Goal: Task Accomplishment & Management: Manage account settings

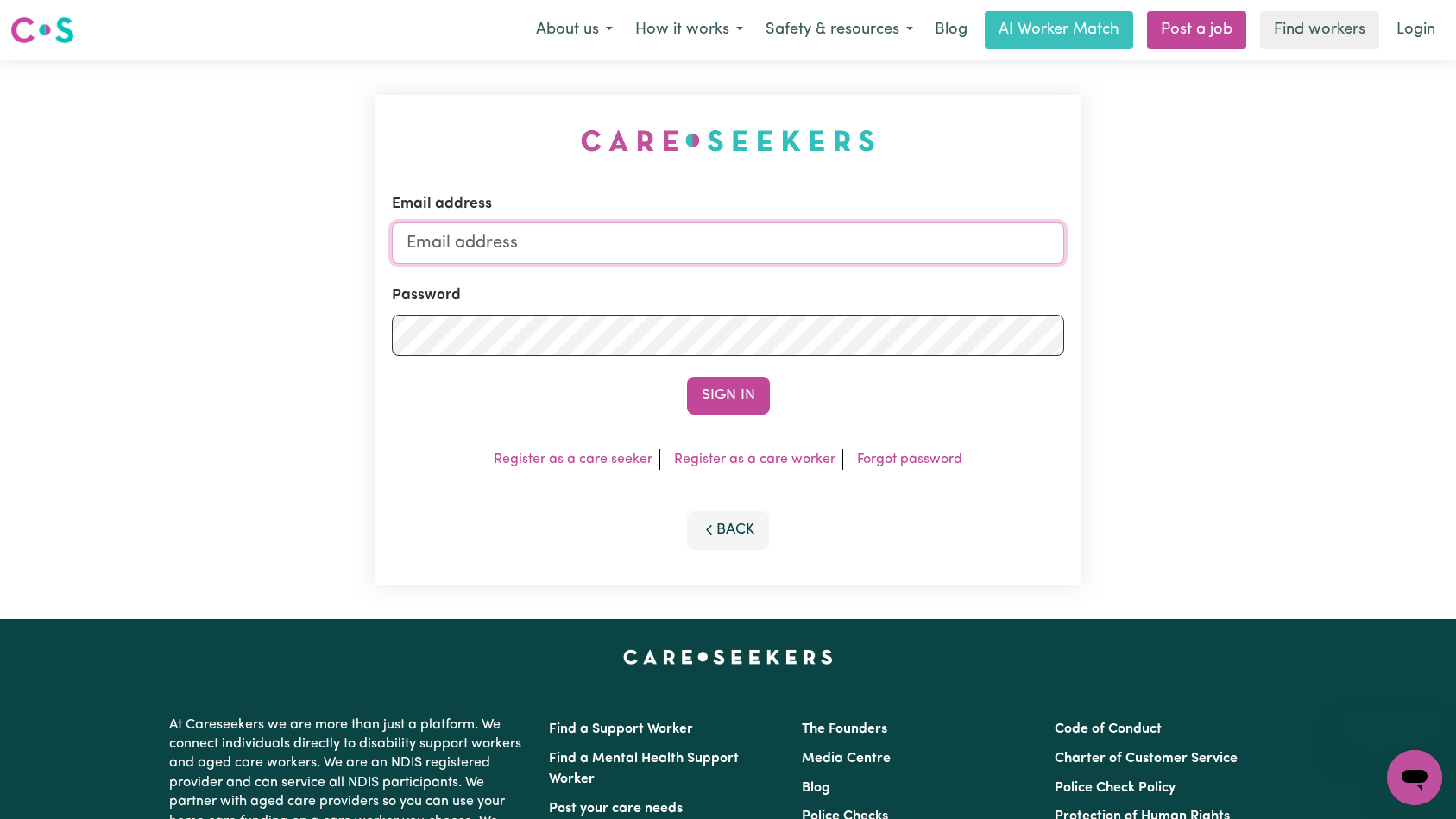
click at [727, 233] on input "Email address" at bounding box center [728, 243] width 673 height 42
type input "[EMAIL_ADDRESS][DOMAIN_NAME]"
click at [725, 386] on button "Sign In" at bounding box center [728, 395] width 82 height 38
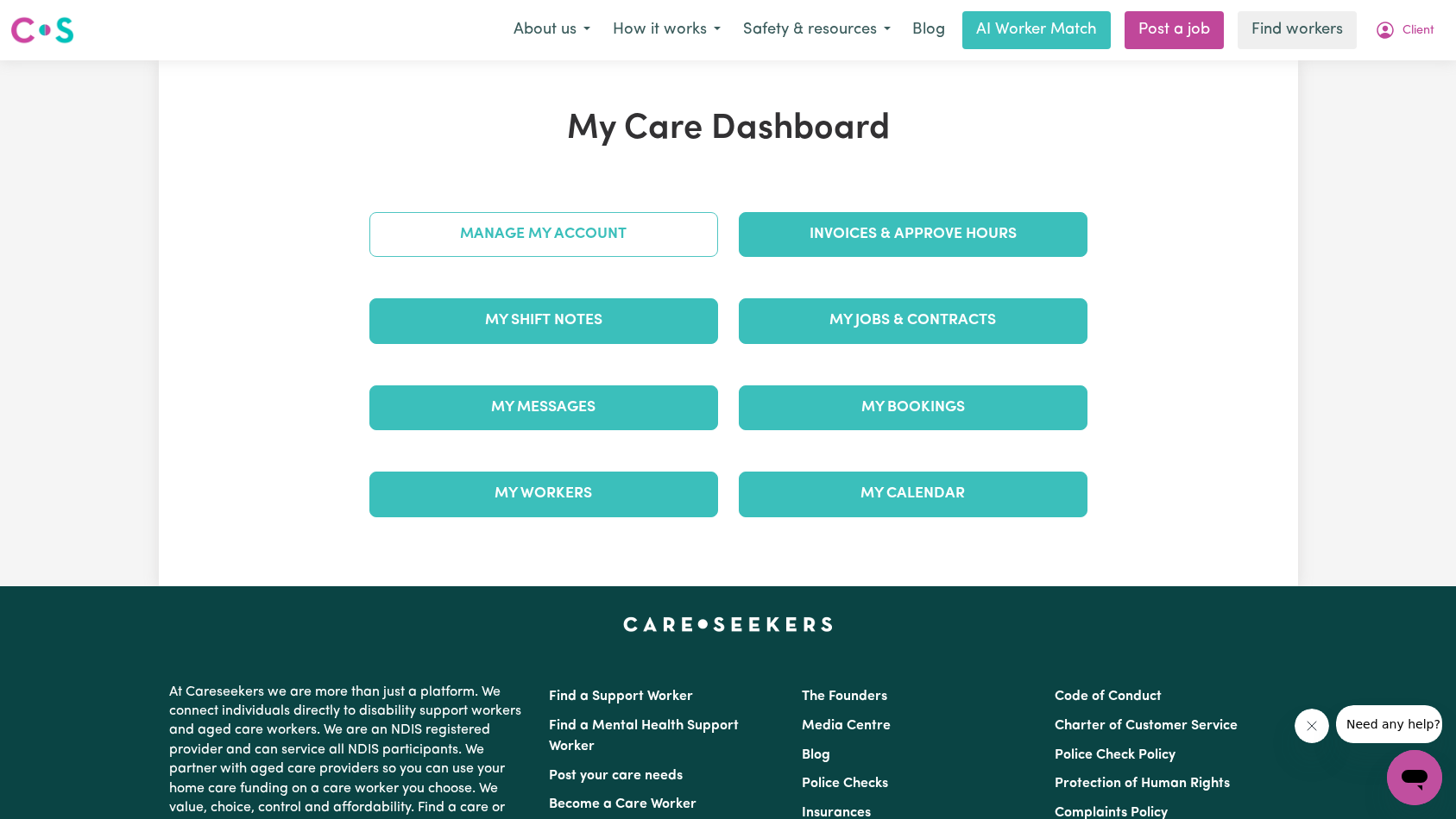
click at [652, 249] on link "Manage My Account" at bounding box center [543, 234] width 349 height 45
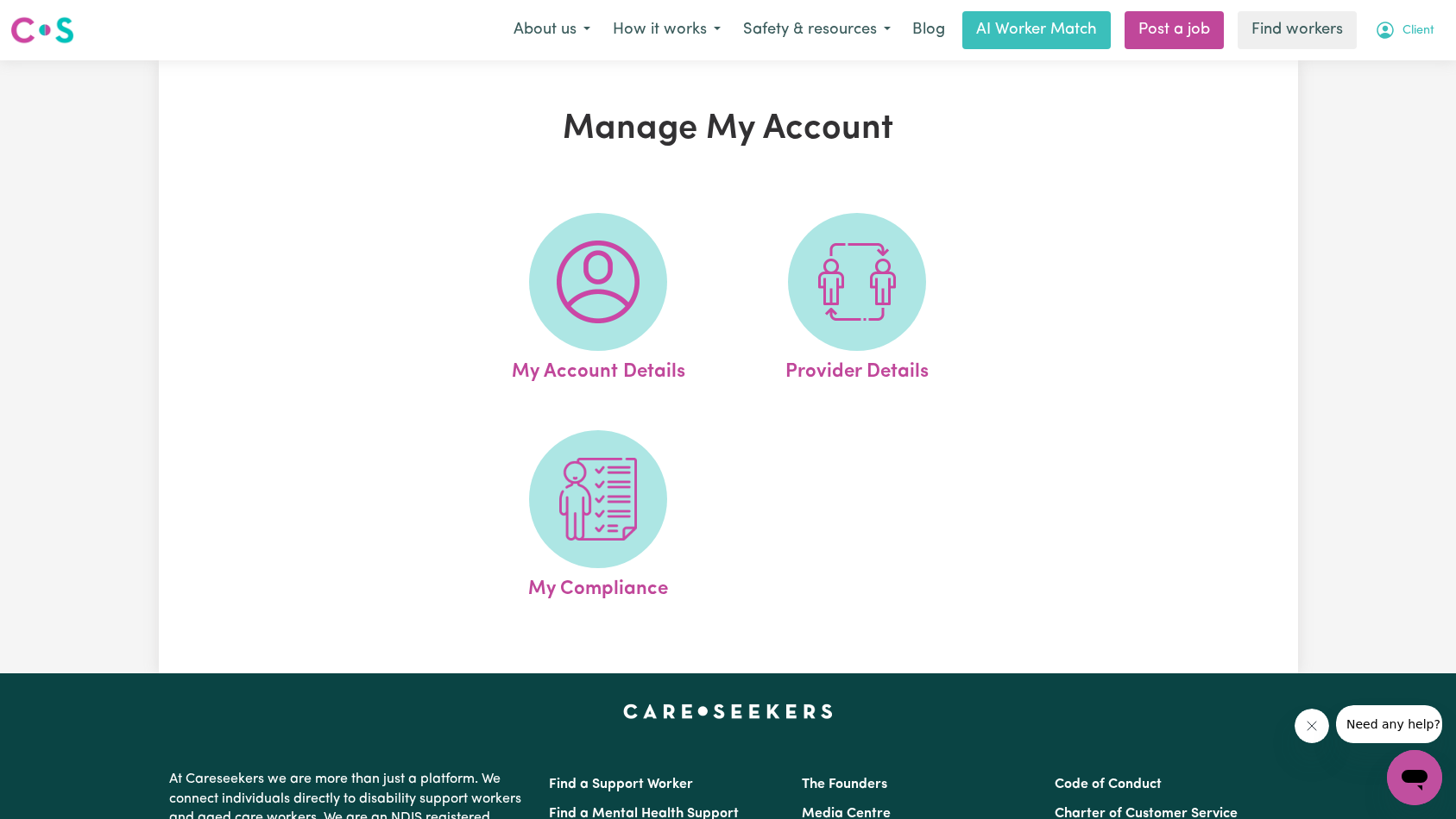
click at [1433, 26] on span "Client" at bounding box center [1418, 31] width 32 height 19
click at [1411, 59] on link "My Dashboard" at bounding box center [1376, 67] width 137 height 33
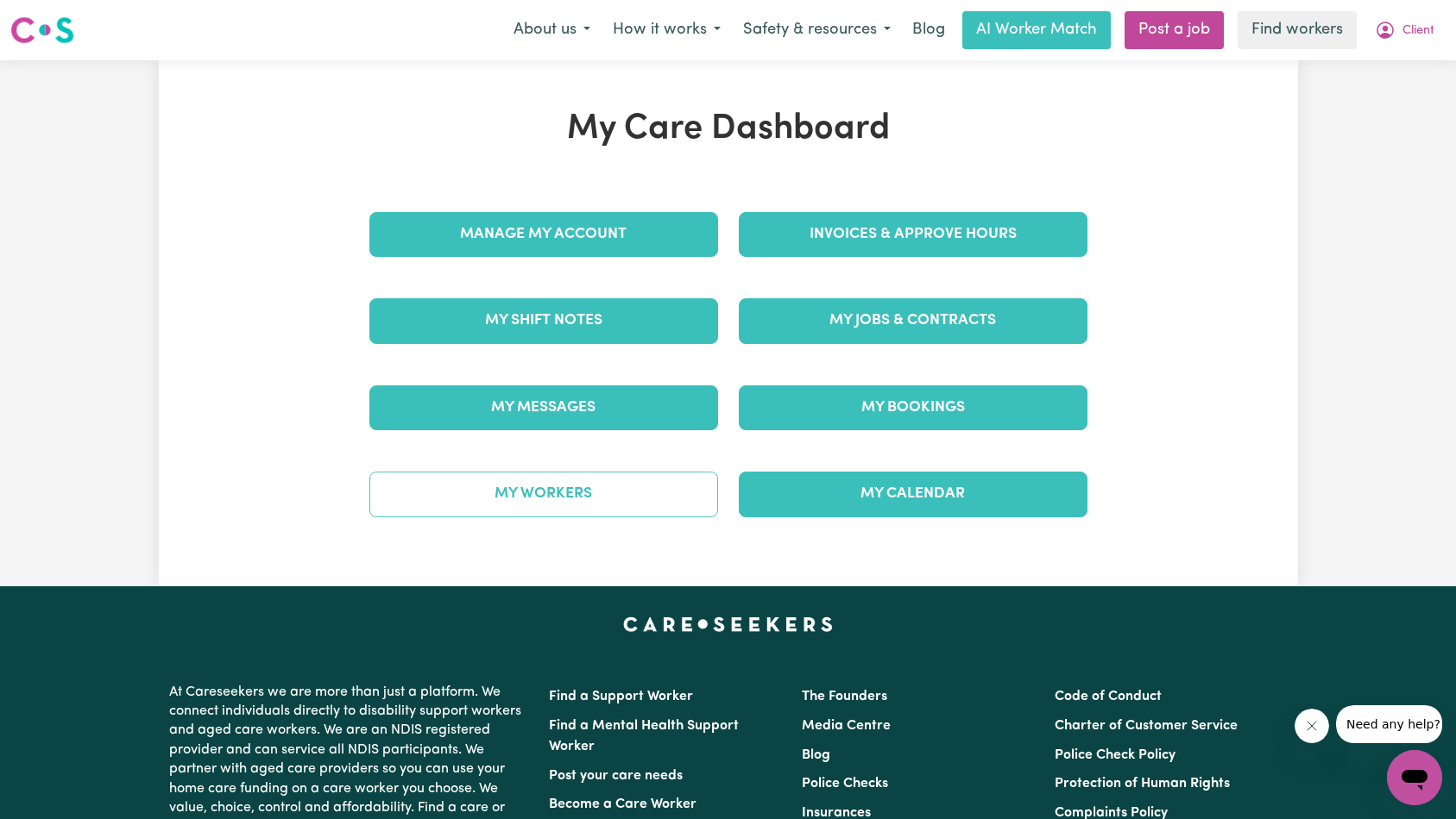
click at [627, 496] on link "My Workers" at bounding box center [543, 494] width 349 height 45
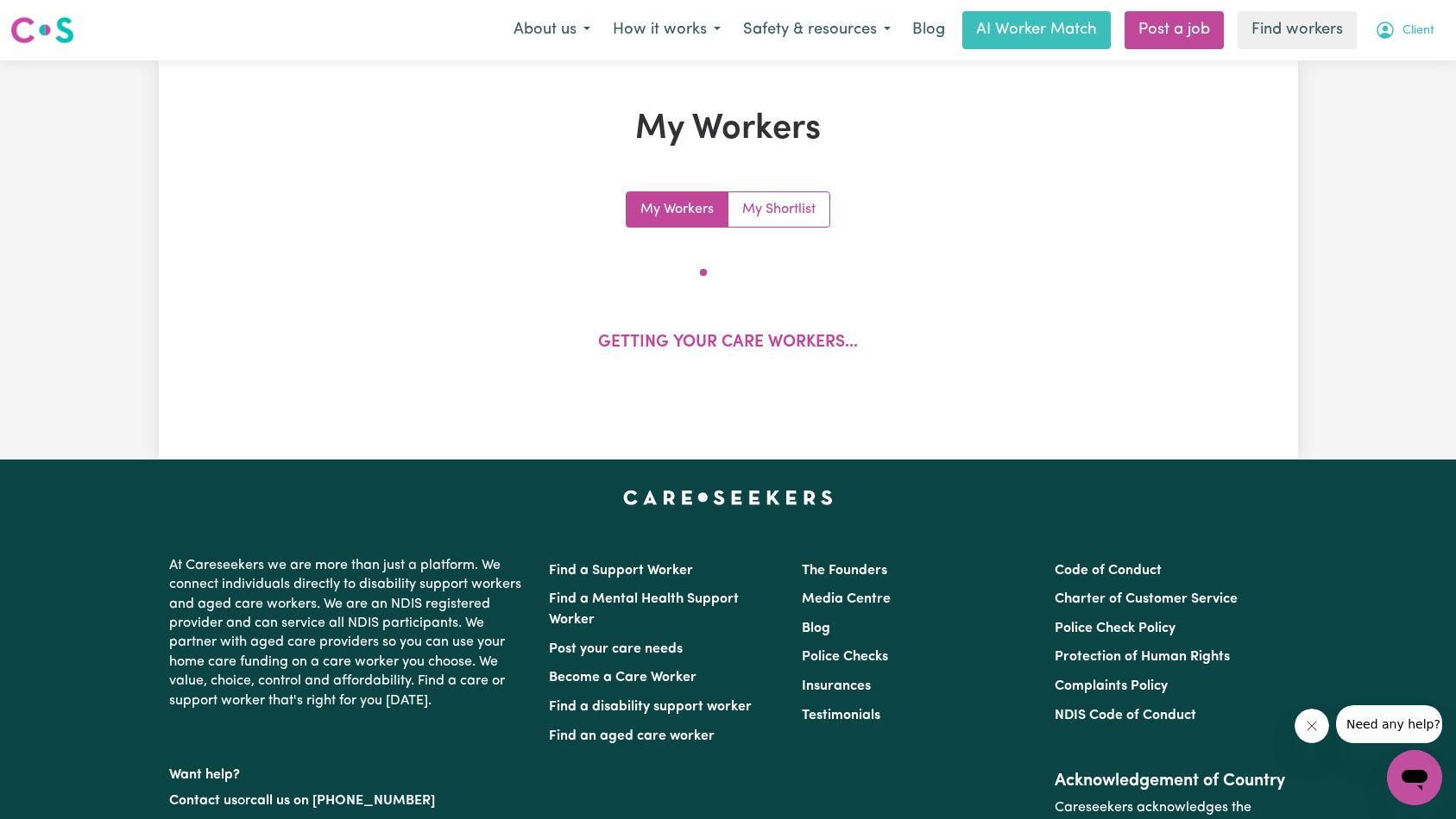
click at [1416, 27] on span "Client" at bounding box center [1418, 31] width 32 height 19
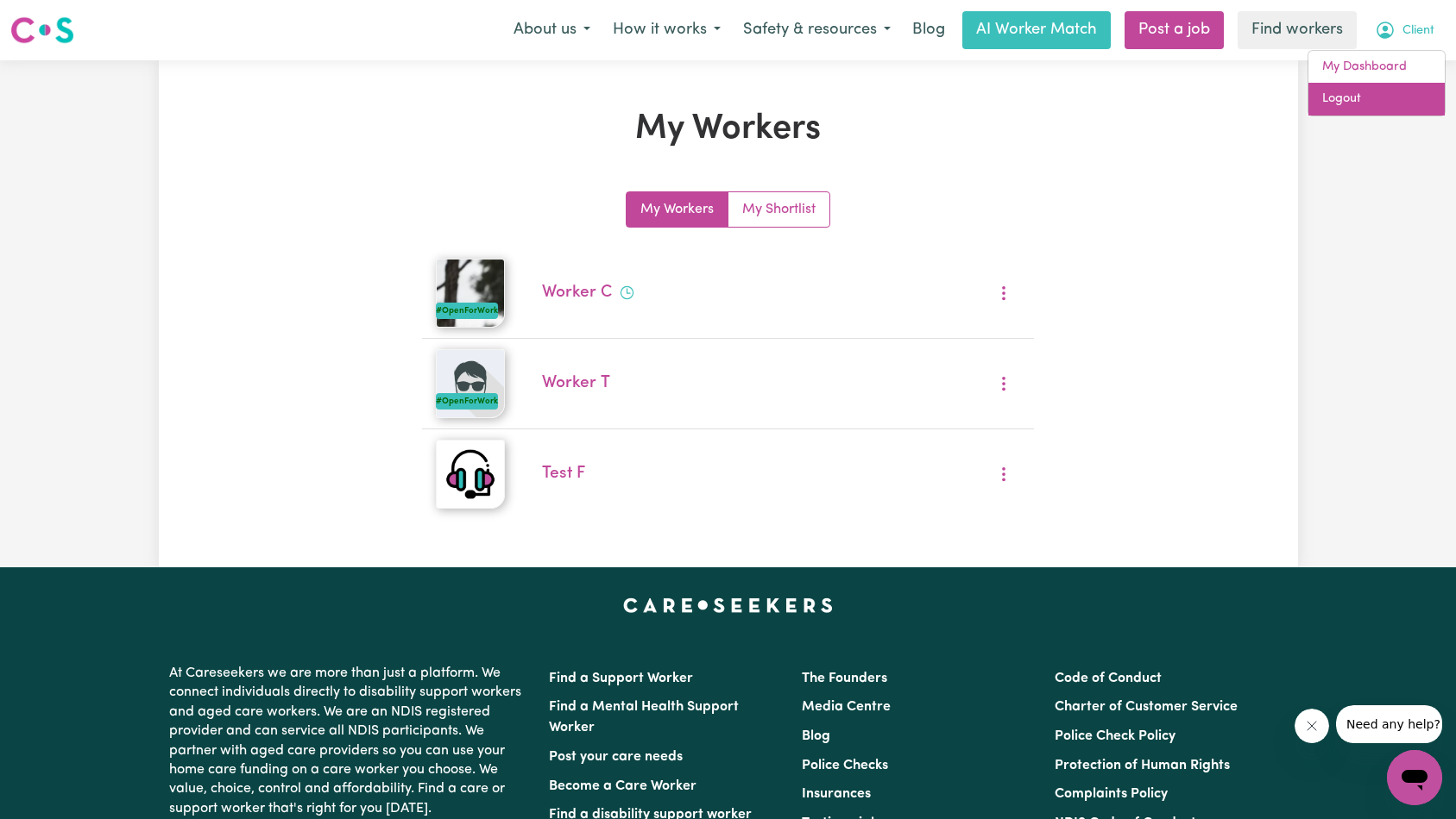
click at [1394, 97] on link "Logout" at bounding box center [1376, 99] width 137 height 33
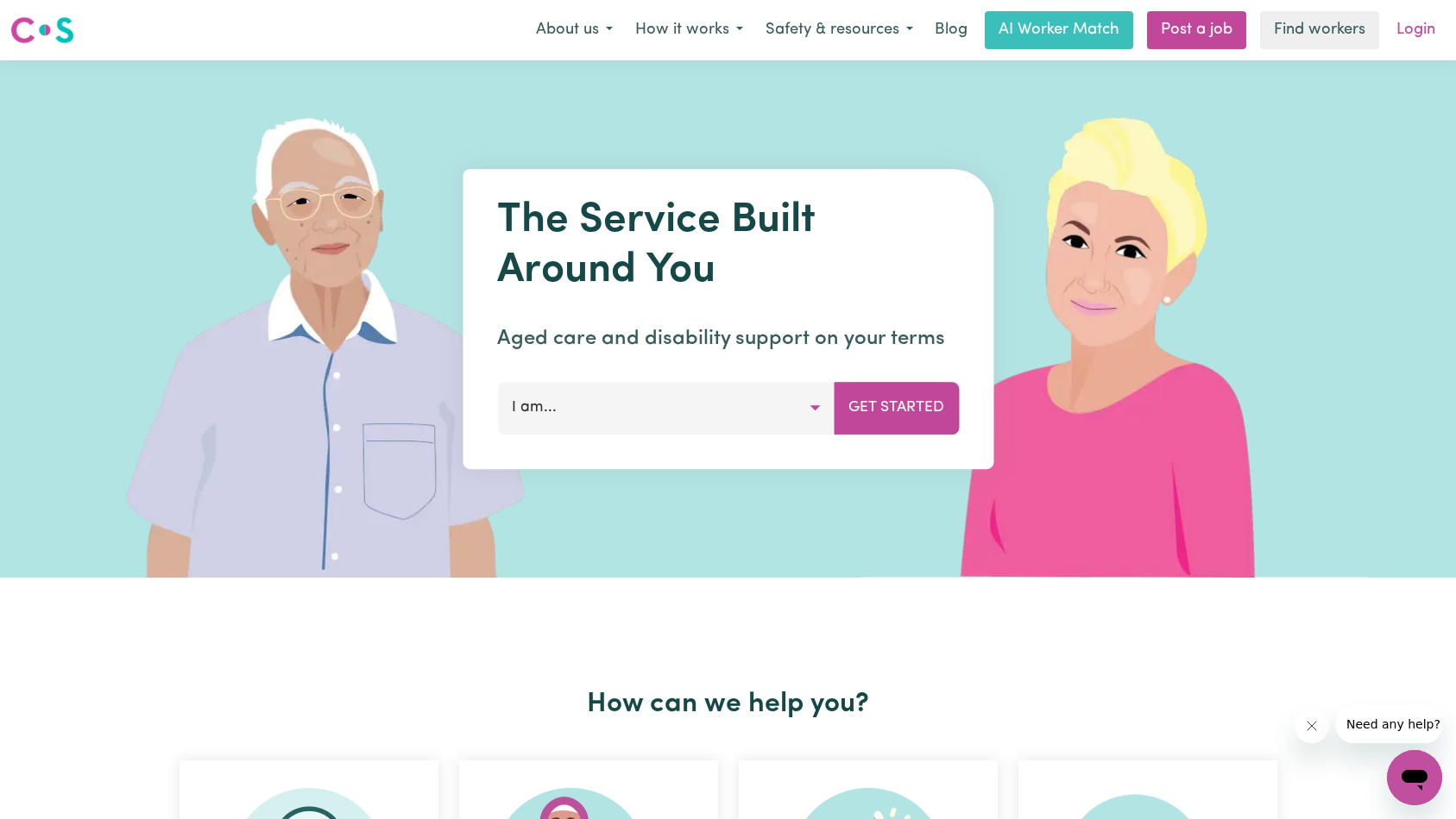
click at [1414, 29] on link "Login" at bounding box center [1415, 30] width 60 height 38
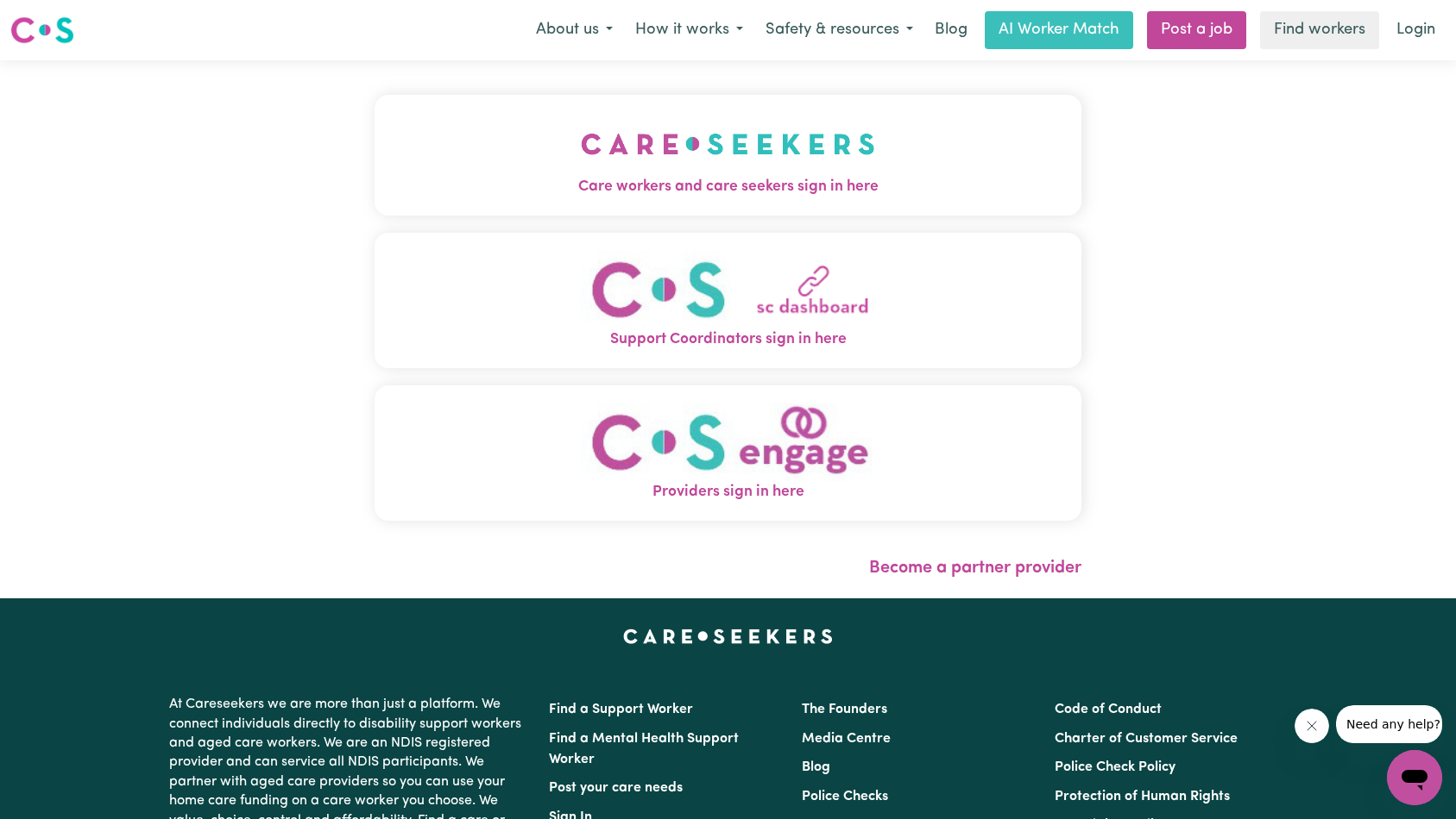
click at [580, 171] on img "Care workers and care seekers sign in here" at bounding box center [727, 144] width 294 height 64
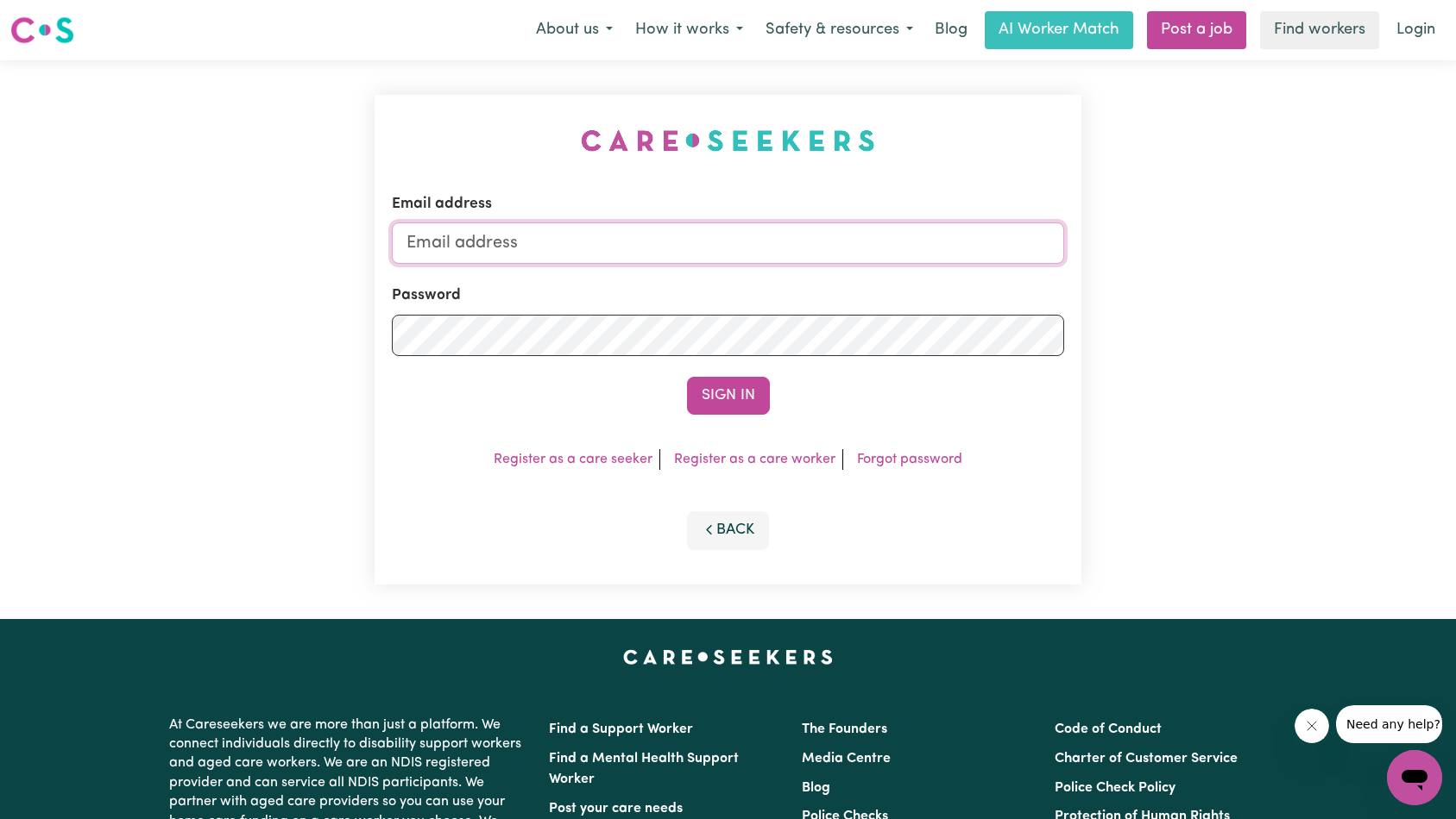
click at [693, 245] on input "Email address" at bounding box center [728, 243] width 673 height 42
type input "[EMAIL_ADDRESS][DOMAIN_NAME]"
click at [694, 379] on button "Sign In" at bounding box center [728, 395] width 82 height 38
